Goal: Information Seeking & Learning: Learn about a topic

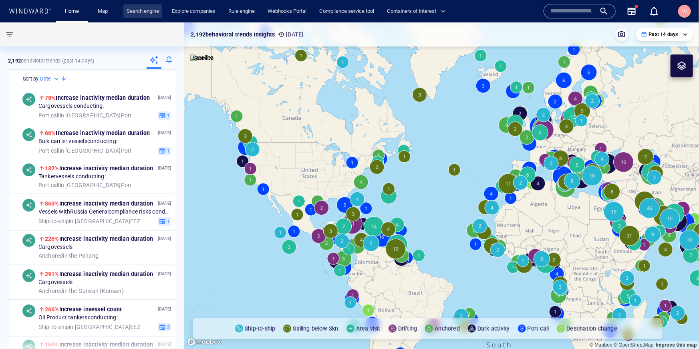
click at [147, 10] on link "Search engine" at bounding box center [142, 11] width 39 height 14
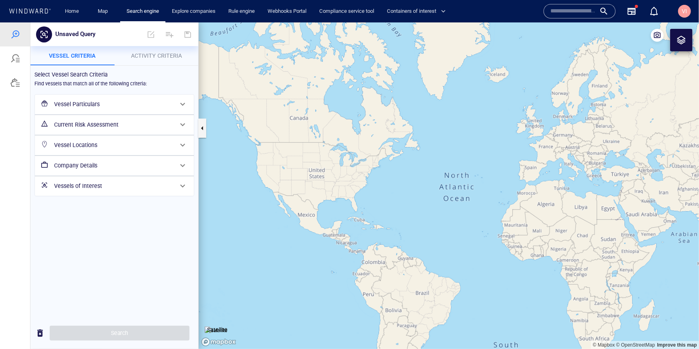
click at [161, 56] on span "Activity Criteria" at bounding box center [156, 55] width 51 height 6
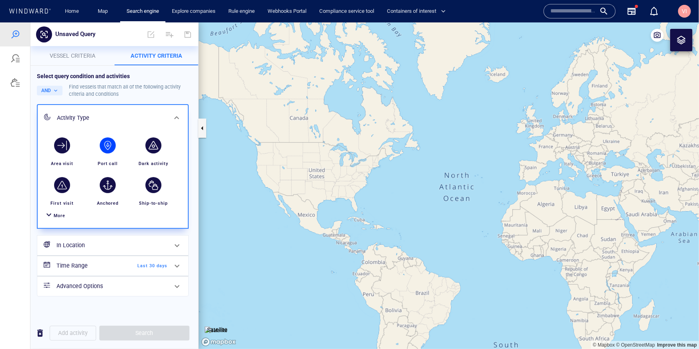
click at [111, 147] on div "button" at bounding box center [108, 145] width 16 height 16
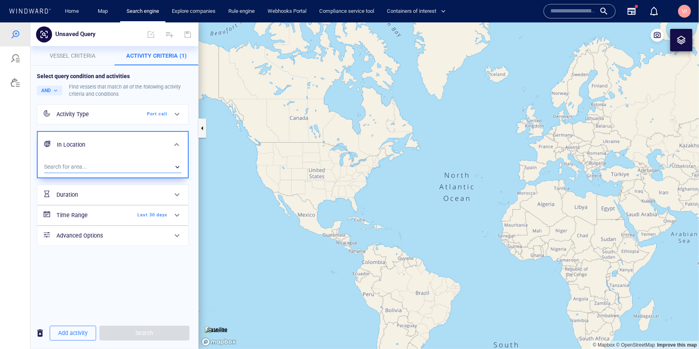
click at [120, 169] on div "​" at bounding box center [112, 167] width 137 height 12
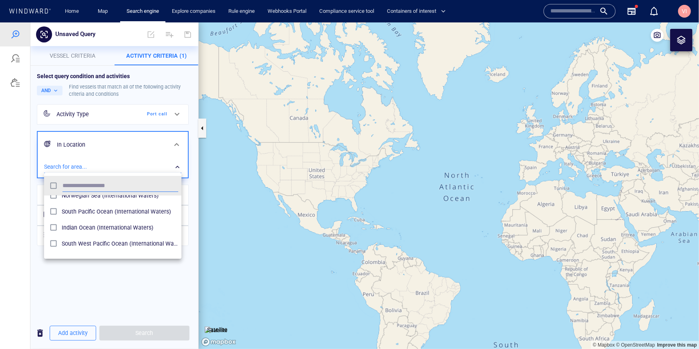
scroll to position [88, 0]
click at [107, 225] on span "Indian Ocean (International Waters)" at bounding box center [120, 227] width 117 height 10
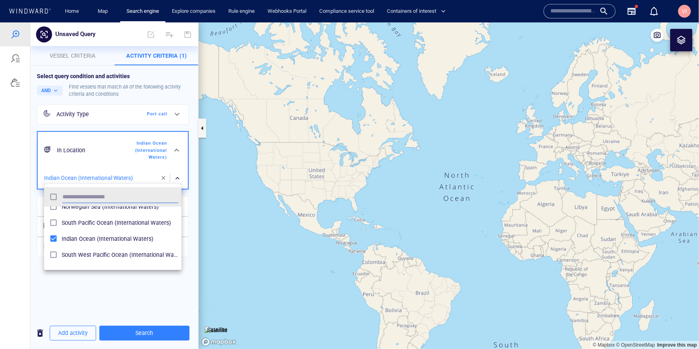
click at [169, 336] on div at bounding box center [349, 185] width 699 height 326
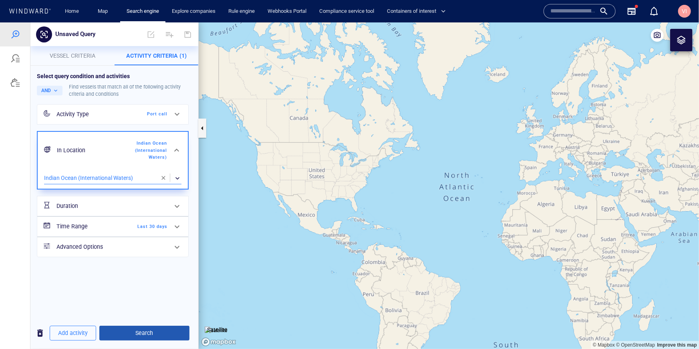
click at [158, 331] on span "Search" at bounding box center [144, 332] width 77 height 10
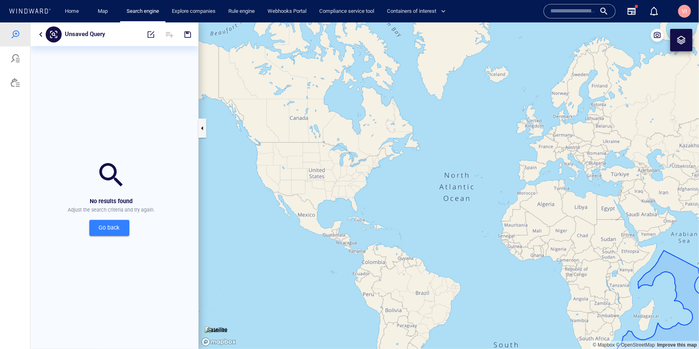
click at [40, 32] on button "button" at bounding box center [41, 34] width 10 height 10
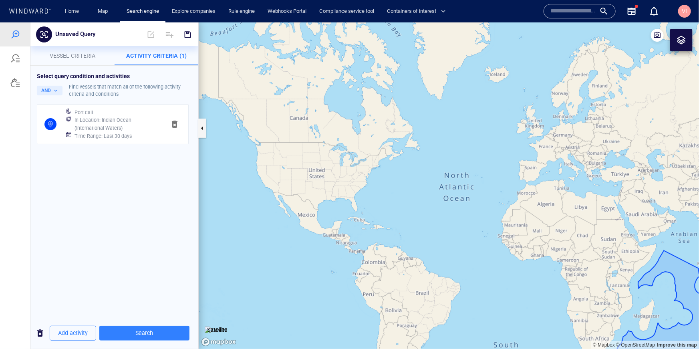
click at [176, 127] on span "button" at bounding box center [175, 124] width 10 height 10
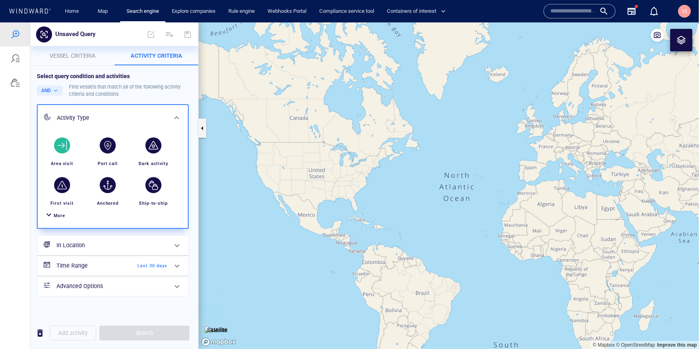
click at [62, 147] on div "button" at bounding box center [62, 145] width 16 height 16
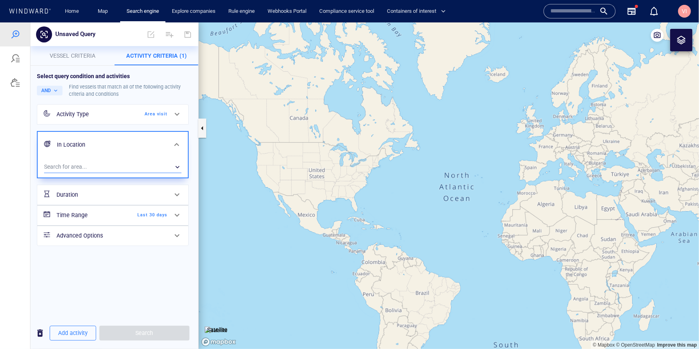
click at [138, 161] on div "​" at bounding box center [112, 167] width 137 height 12
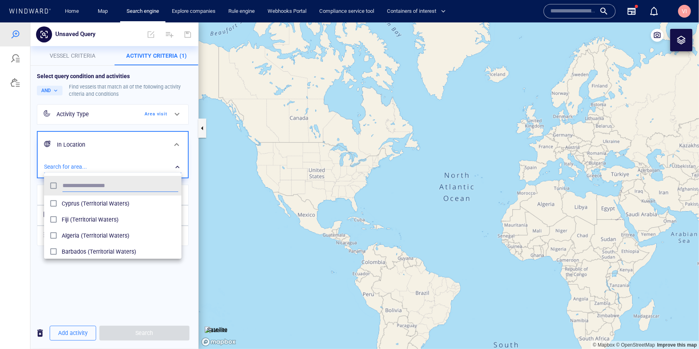
scroll to position [80, 137]
click at [109, 148] on div at bounding box center [349, 185] width 699 height 326
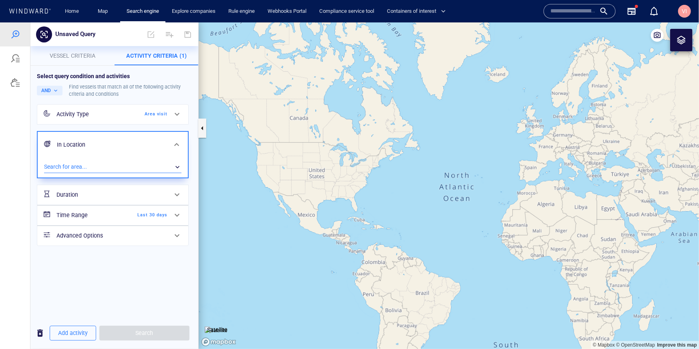
click at [148, 162] on div "​" at bounding box center [112, 167] width 137 height 12
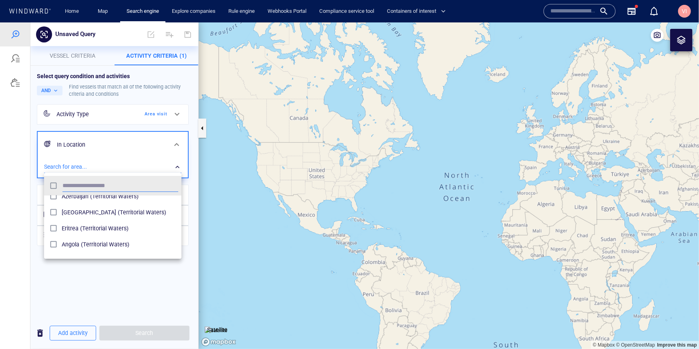
scroll to position [0, 0]
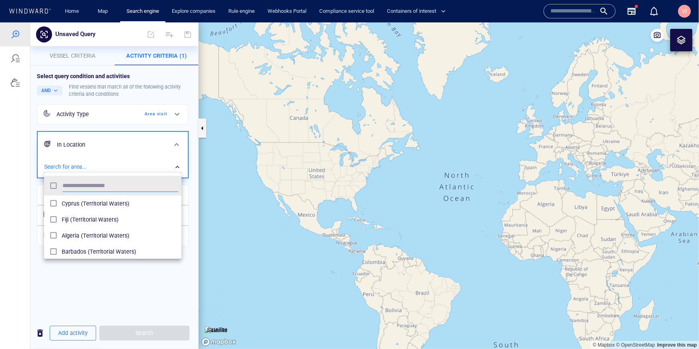
click at [25, 129] on div at bounding box center [349, 185] width 699 height 326
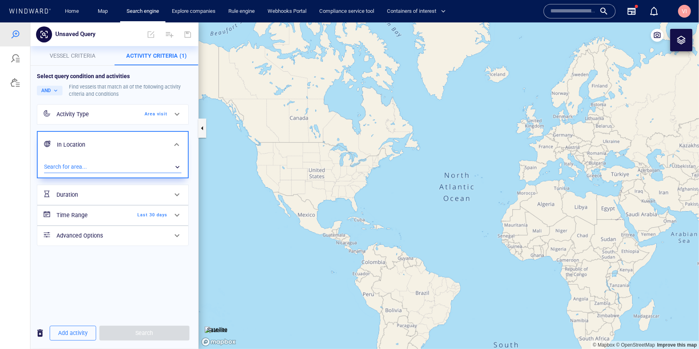
click at [122, 167] on div "​" at bounding box center [112, 167] width 137 height 12
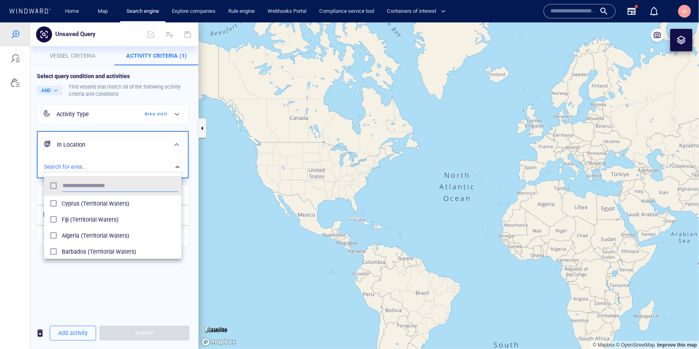
scroll to position [80, 137]
type input "****"
click at [111, 204] on span "India (Territorial Waters)" at bounding box center [120, 203] width 117 height 10
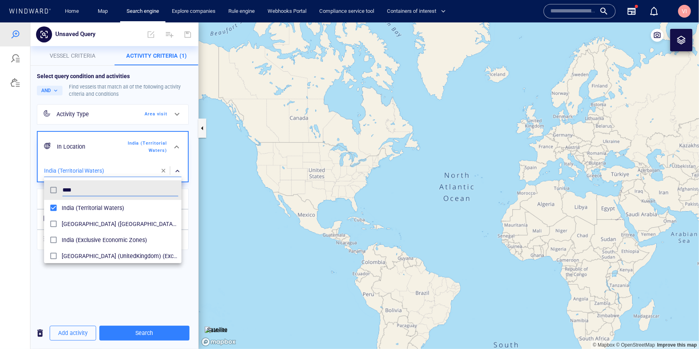
click at [168, 334] on div at bounding box center [349, 185] width 699 height 326
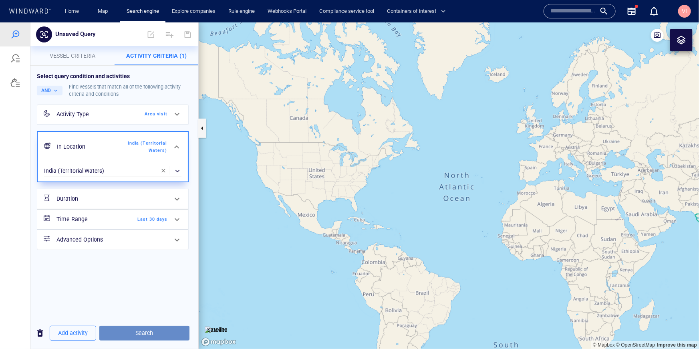
click at [166, 331] on span "Search" at bounding box center [144, 332] width 77 height 10
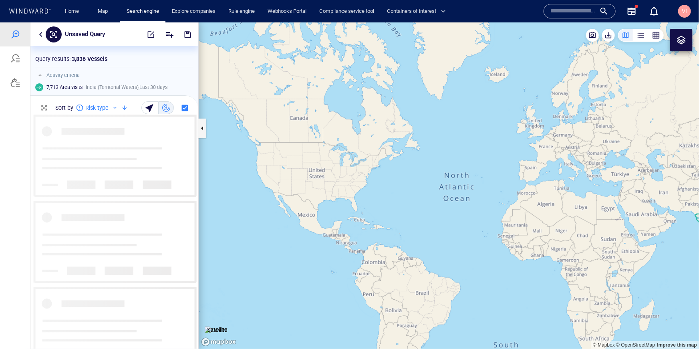
scroll to position [233, 168]
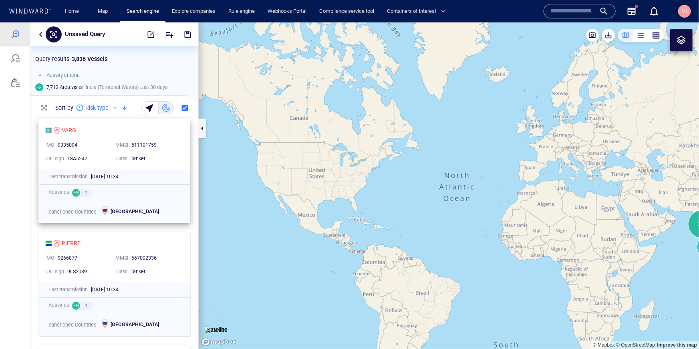
click at [102, 137] on div "VARG IMO 9335094 MMSI [PHONE_NUMBER] Call sign T8A5247 Class Tanker" at bounding box center [114, 144] width 151 height 50
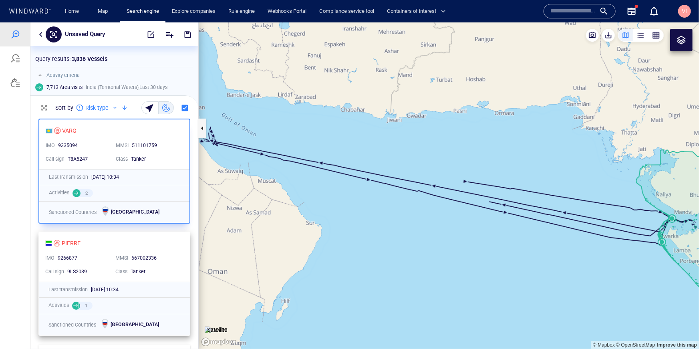
click at [115, 243] on div "PIERRE" at bounding box center [111, 243] width 132 height 10
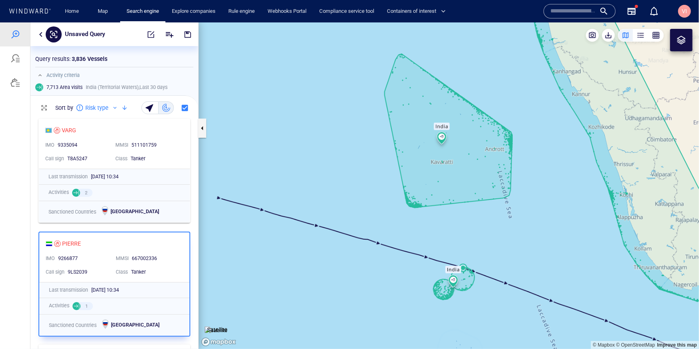
drag, startPoint x: 380, startPoint y: 142, endPoint x: 396, endPoint y: 241, distance: 100.2
click at [396, 241] on canvas "Map" at bounding box center [449, 185] width 500 height 326
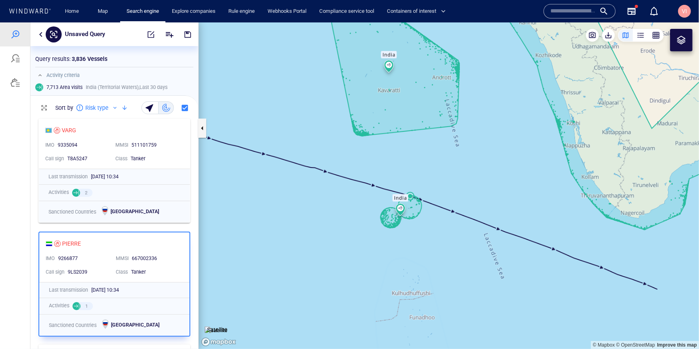
drag, startPoint x: 477, startPoint y: 269, endPoint x: 415, endPoint y: 187, distance: 102.3
click at [415, 187] on canvas "Map" at bounding box center [449, 185] width 500 height 326
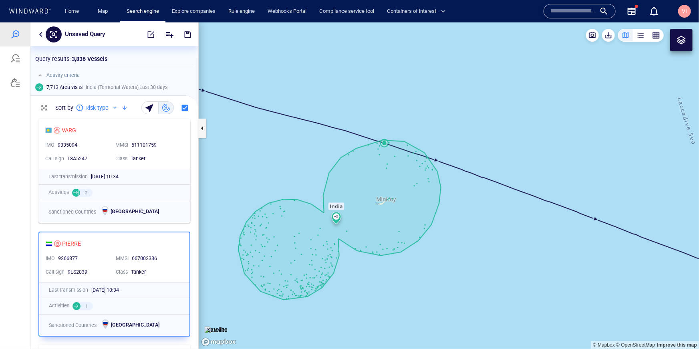
drag, startPoint x: 345, startPoint y: 154, endPoint x: 390, endPoint y: 167, distance: 46.9
click at [390, 167] on canvas "Map" at bounding box center [449, 185] width 500 height 326
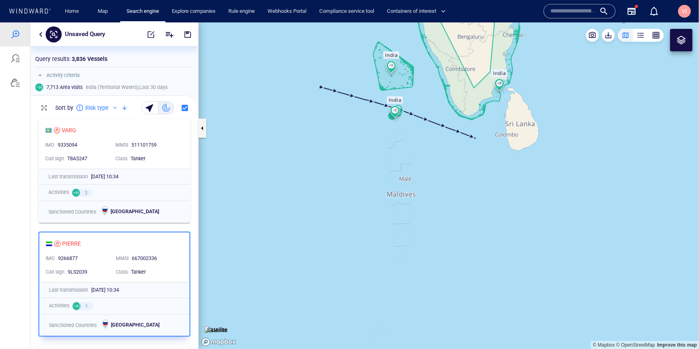
drag, startPoint x: 351, startPoint y: 115, endPoint x: 352, endPoint y: 42, distance: 72.9
click at [352, 42] on canvas "Map" at bounding box center [449, 185] width 500 height 326
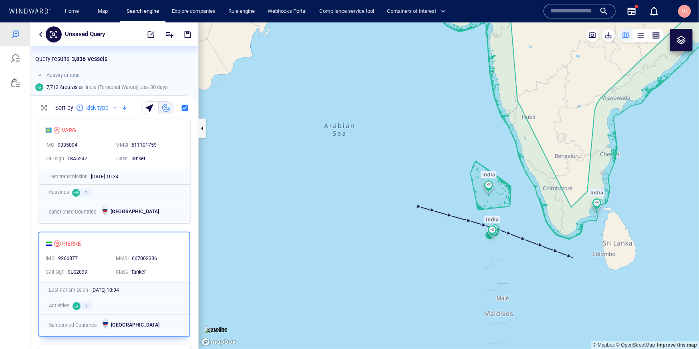
drag, startPoint x: 294, startPoint y: 125, endPoint x: 391, endPoint y: 244, distance: 153.9
click at [391, 244] on canvas "Map" at bounding box center [449, 185] width 500 height 326
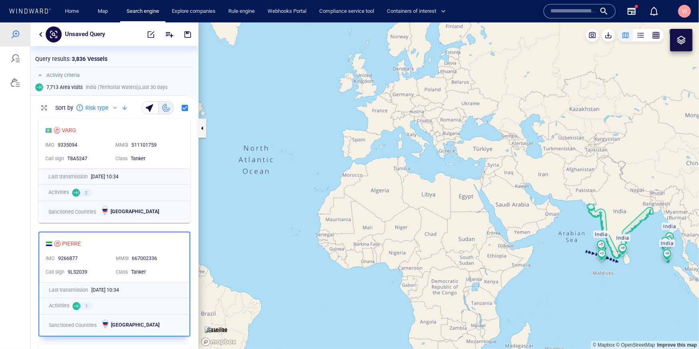
drag, startPoint x: 331, startPoint y: 125, endPoint x: 512, endPoint y: 171, distance: 186.3
click at [512, 171] on canvas "Map" at bounding box center [449, 185] width 500 height 326
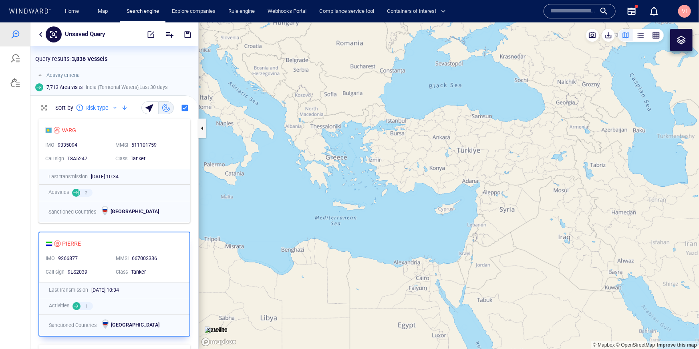
drag, startPoint x: 313, startPoint y: 171, endPoint x: 321, endPoint y: 143, distance: 29.8
click at [321, 143] on canvas "Map" at bounding box center [449, 185] width 500 height 326
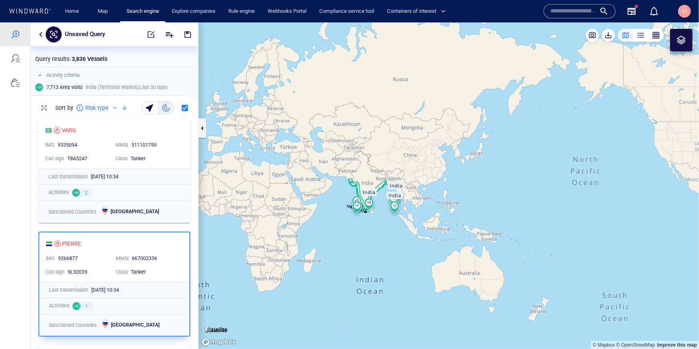
drag, startPoint x: 350, startPoint y: 183, endPoint x: 229, endPoint y: 141, distance: 129.0
click at [229, 141] on canvas "Map" at bounding box center [449, 185] width 500 height 326
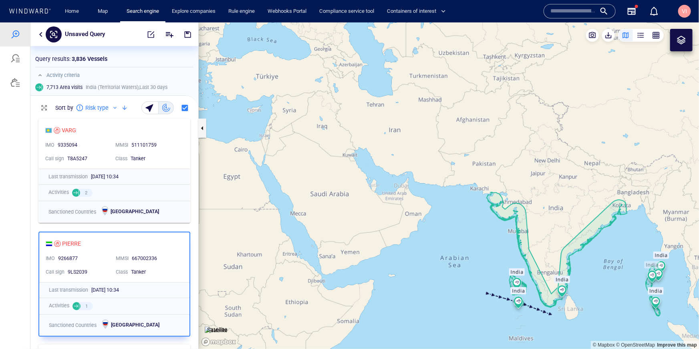
drag, startPoint x: 296, startPoint y: 173, endPoint x: 414, endPoint y: 210, distance: 123.3
click at [414, 210] on canvas "Map" at bounding box center [449, 185] width 500 height 326
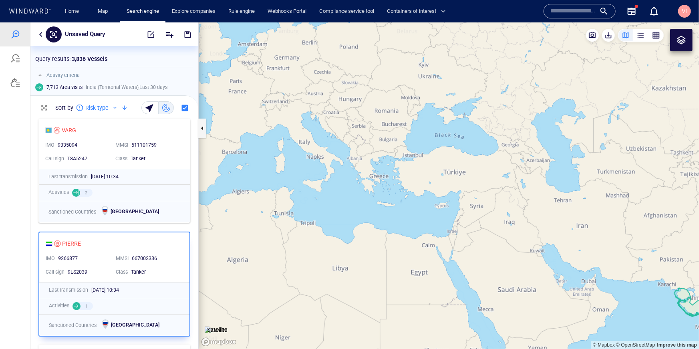
drag, startPoint x: 340, startPoint y: 157, endPoint x: 410, endPoint y: 218, distance: 93.4
click at [410, 218] on canvas "Map" at bounding box center [449, 185] width 500 height 326
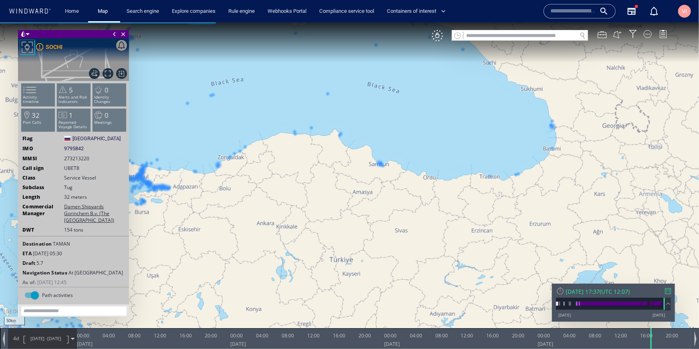
drag, startPoint x: 332, startPoint y: 128, endPoint x: 327, endPoint y: 315, distance: 187.0
click at [327, 315] on canvas "Map" at bounding box center [349, 181] width 699 height 318
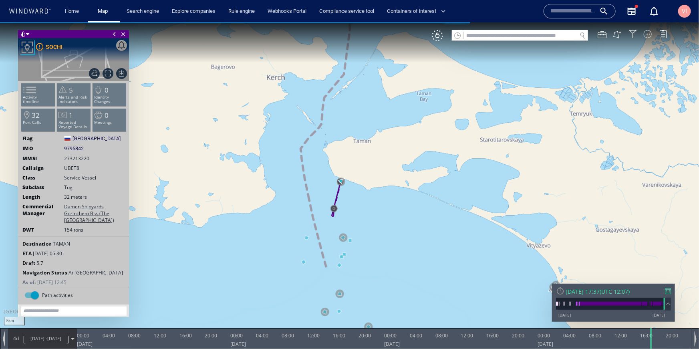
drag, startPoint x: 419, startPoint y: 106, endPoint x: 241, endPoint y: 519, distance: 450.1
click at [241, 348] on html "5km © Mapbox © OpenStreetMap Improve this map 0 0 20:00 [DATE] 00:00 04:00 08:0…" at bounding box center [349, 185] width 699 height 326
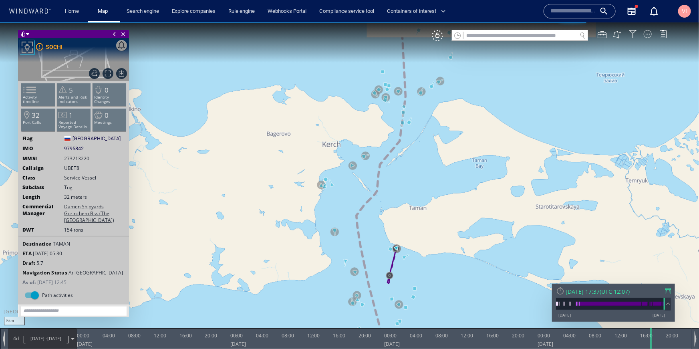
drag, startPoint x: 387, startPoint y: 206, endPoint x: 443, endPoint y: 272, distance: 86.6
click at [443, 272] on canvas "Map" at bounding box center [349, 181] width 699 height 318
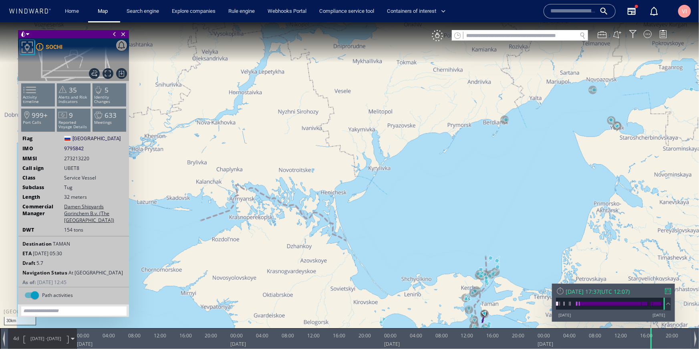
drag, startPoint x: 237, startPoint y: 113, endPoint x: 442, endPoint y: 251, distance: 247.6
click at [442, 251] on canvas "Map" at bounding box center [349, 181] width 699 height 318
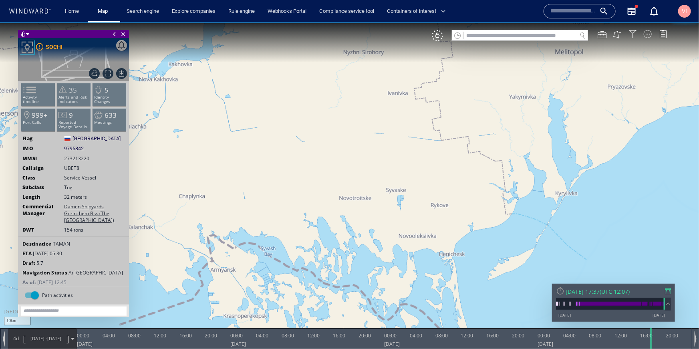
drag, startPoint x: 320, startPoint y: 270, endPoint x: 328, endPoint y: 104, distance: 166.3
click at [328, 104] on canvas "Map" at bounding box center [349, 181] width 699 height 318
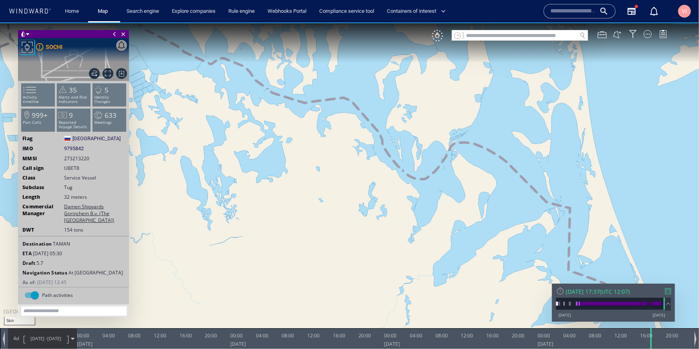
drag, startPoint x: 303, startPoint y: 106, endPoint x: 300, endPoint y: 183, distance: 76.2
click at [300, 183] on canvas "Map" at bounding box center [349, 181] width 699 height 318
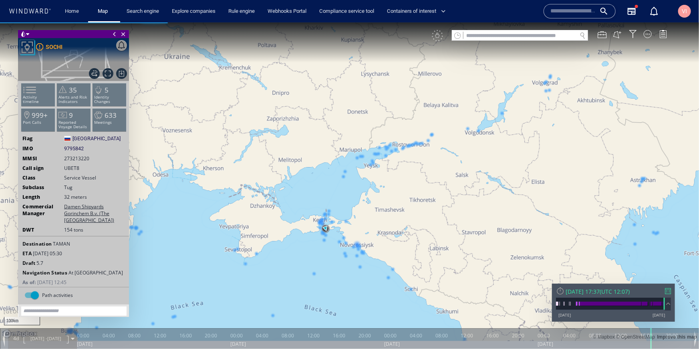
drag, startPoint x: 456, startPoint y: 182, endPoint x: 294, endPoint y: 172, distance: 162.4
click at [294, 172] on canvas "Map" at bounding box center [349, 181] width 699 height 318
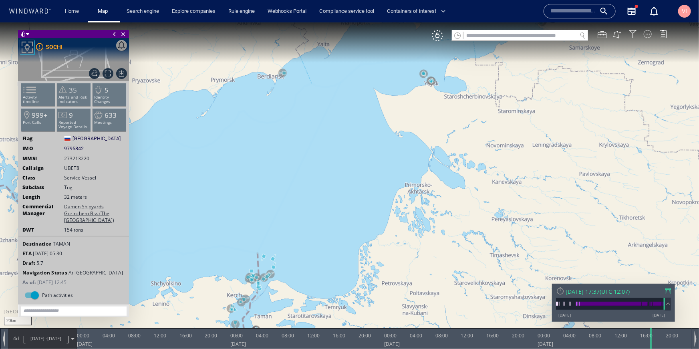
drag, startPoint x: 291, startPoint y: 185, endPoint x: 316, endPoint y: 56, distance: 131.0
click at [316, 56] on canvas "Map" at bounding box center [349, 181] width 699 height 318
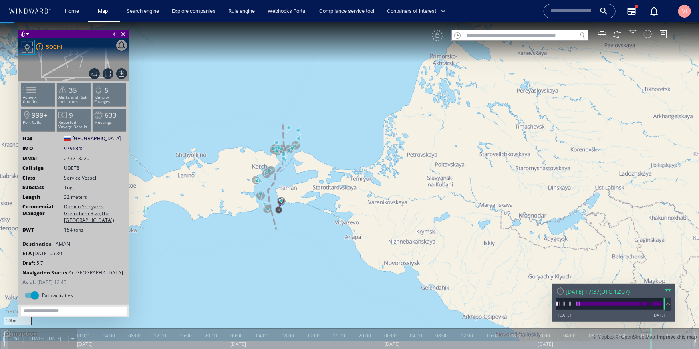
click at [286, 82] on canvas "Map" at bounding box center [349, 181] width 699 height 318
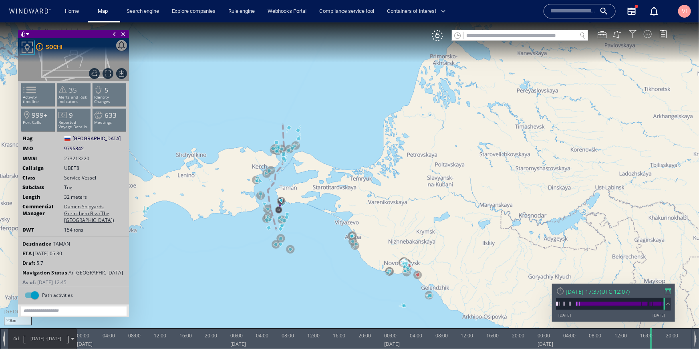
click at [478, 37] on input "text" at bounding box center [519, 35] width 113 height 11
click at [352, 128] on canvas "Map" at bounding box center [349, 181] width 699 height 318
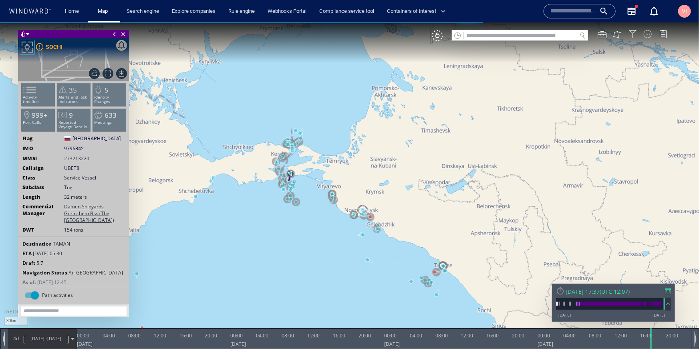
click at [478, 34] on input "text" at bounding box center [519, 35] width 113 height 11
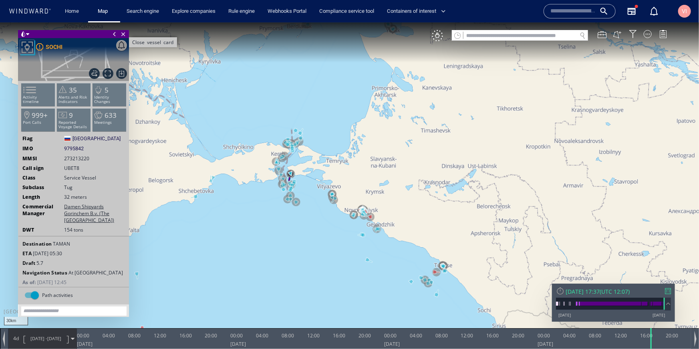
click at [124, 34] on span "Close vessel card" at bounding box center [123, 34] width 9 height 8
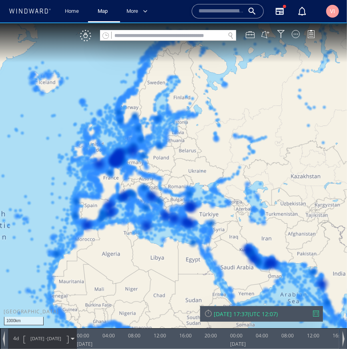
drag, startPoint x: 256, startPoint y: 182, endPoint x: 13, endPoint y: 172, distance: 243.6
click at [13, 172] on canvas "Map" at bounding box center [173, 181] width 347 height 318
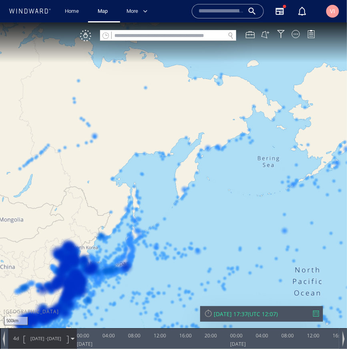
drag, startPoint x: 250, startPoint y: 143, endPoint x: 84, endPoint y: 190, distance: 172.8
click at [84, 190] on canvas "Map" at bounding box center [173, 181] width 347 height 318
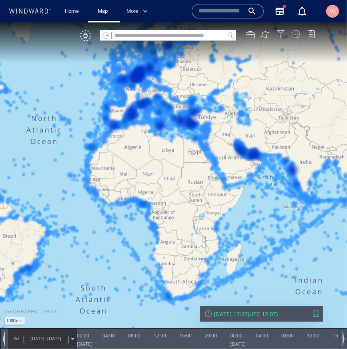
drag, startPoint x: 107, startPoint y: 184, endPoint x: 414, endPoint y: 57, distance: 331.5
click at [347, 57] on html "1000km © Mapbox © OpenStreetMap Improve this map 0 0 20:00 Saturday 4 October 2…" at bounding box center [173, 185] width 347 height 326
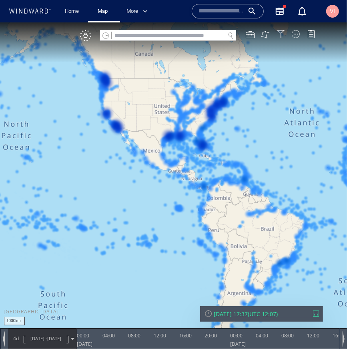
drag, startPoint x: 299, startPoint y: 141, endPoint x: 557, endPoint y: 133, distance: 258.3
click at [347, 133] on html "1000km © Mapbox © OpenStreetMap Improve this map 0 0 20:00 Saturday 4 October 2…" at bounding box center [173, 185] width 347 height 326
drag, startPoint x: 234, startPoint y: 133, endPoint x: 0, endPoint y: 101, distance: 236.0
click at [0, 101] on canvas "Map" at bounding box center [173, 181] width 347 height 318
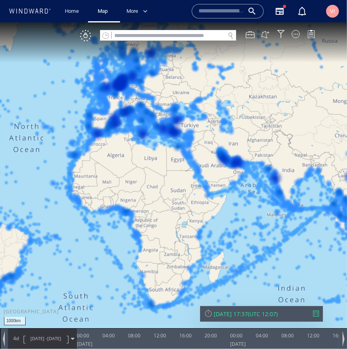
drag, startPoint x: 259, startPoint y: 96, endPoint x: 217, endPoint y: 144, distance: 63.3
click at [217, 144] on canvas "Map" at bounding box center [173, 181] width 347 height 318
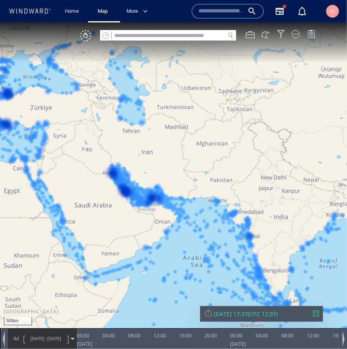
drag, startPoint x: 261, startPoint y: 146, endPoint x: 94, endPoint y: 215, distance: 180.2
click at [94, 215] on canvas "Map" at bounding box center [173, 181] width 347 height 318
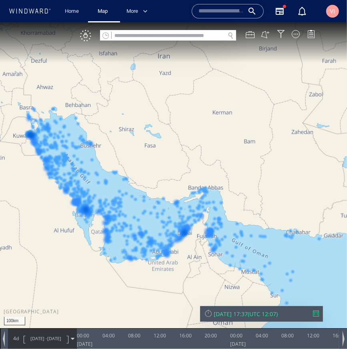
drag, startPoint x: 150, startPoint y: 177, endPoint x: 201, endPoint y: 96, distance: 94.6
click at [201, 96] on canvas "Map" at bounding box center [173, 181] width 347 height 318
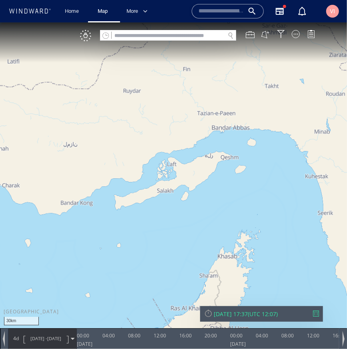
drag, startPoint x: 245, startPoint y: 117, endPoint x: 209, endPoint y: 193, distance: 84.0
click at [209, 193] on canvas "Map" at bounding box center [173, 181] width 347 height 318
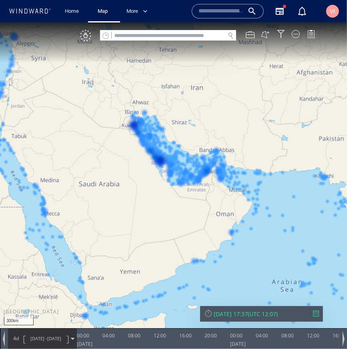
drag, startPoint x: 214, startPoint y: 191, endPoint x: 246, endPoint y: 119, distance: 79.8
click at [246, 119] on canvas "Map" at bounding box center [173, 181] width 347 height 318
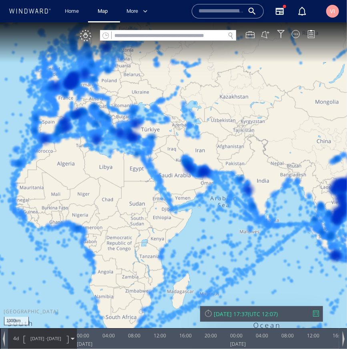
drag, startPoint x: 281, startPoint y: 232, endPoint x: 211, endPoint y: 207, distance: 74.7
click at [211, 207] on canvas "Map" at bounding box center [173, 181] width 347 height 318
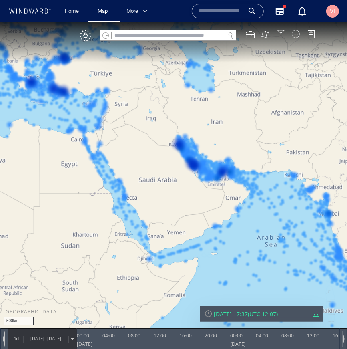
drag, startPoint x: 207, startPoint y: 160, endPoint x: 263, endPoint y: 181, distance: 59.2
click at [263, 181] on canvas "Map" at bounding box center [173, 181] width 347 height 318
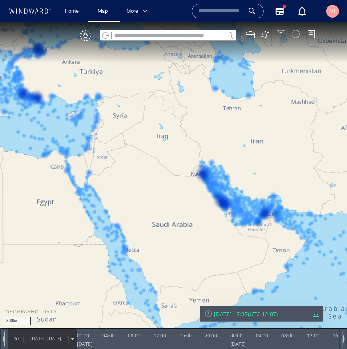
drag, startPoint x: 201, startPoint y: 135, endPoint x: 260, endPoint y: 183, distance: 76.2
click at [260, 183] on canvas "Map" at bounding box center [173, 181] width 347 height 318
